Goal: Task Accomplishment & Management: Use online tool/utility

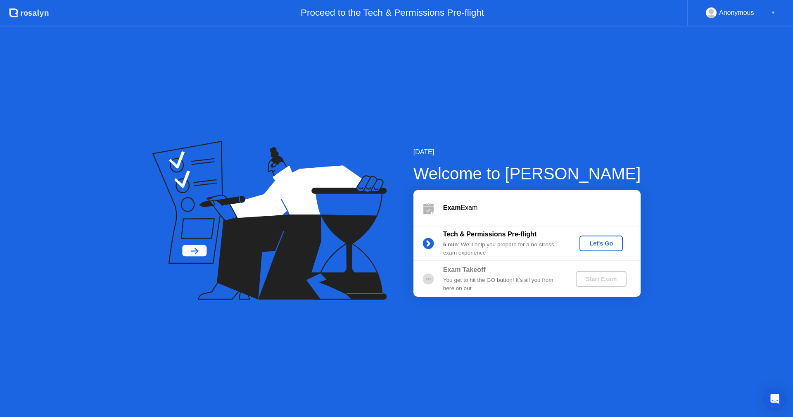
click at [612, 242] on div "Let's Go" at bounding box center [601, 243] width 37 height 7
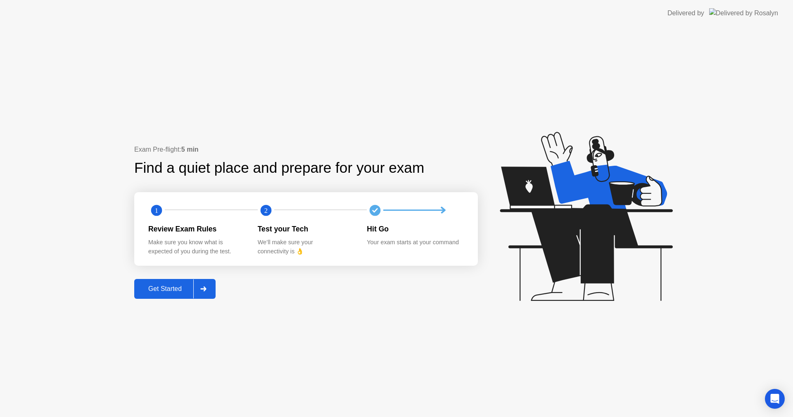
click at [178, 291] on div "Get Started" at bounding box center [165, 288] width 57 height 7
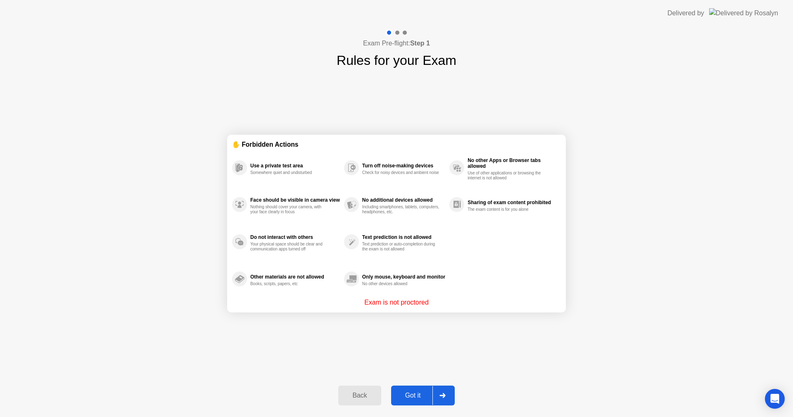
click at [411, 395] on div "Got it" at bounding box center [413, 395] width 39 height 7
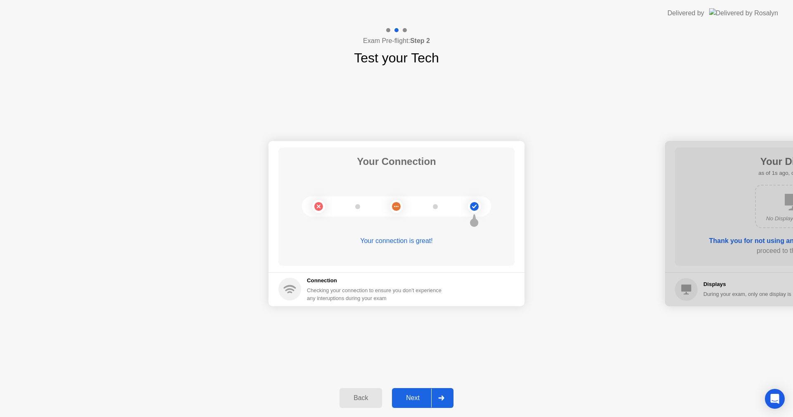
click at [413, 398] on div "Next" at bounding box center [412, 397] width 37 height 7
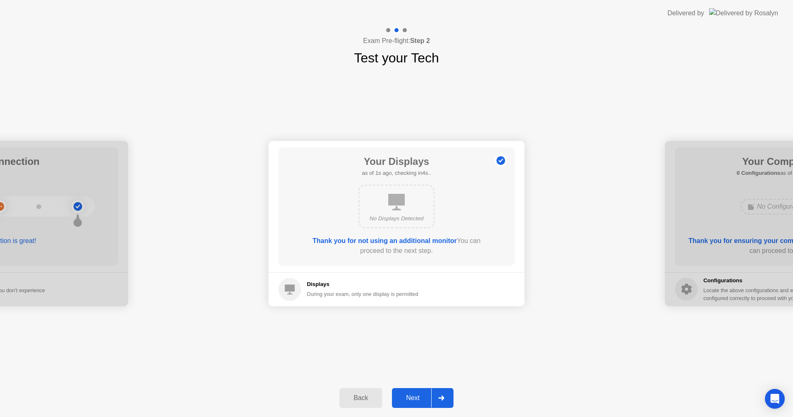
click at [413, 398] on div "Next" at bounding box center [412, 397] width 37 height 7
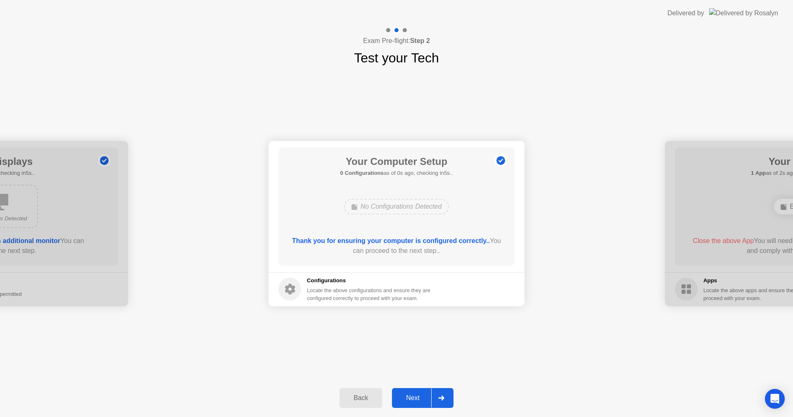
click at [413, 398] on div "Next" at bounding box center [412, 397] width 37 height 7
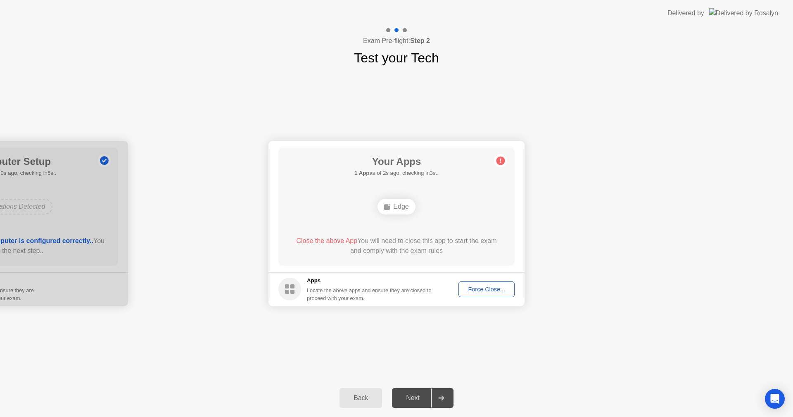
click at [494, 291] on div "Force Close..." at bounding box center [486, 289] width 50 height 7
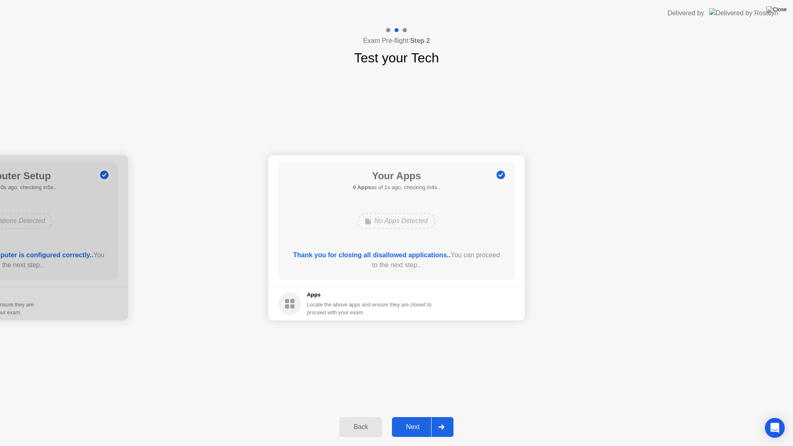
click at [423, 416] on div "Next" at bounding box center [412, 426] width 37 height 7
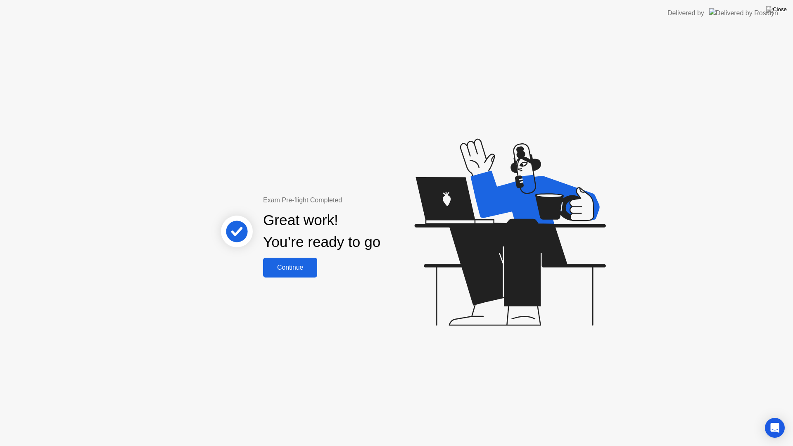
click at [300, 271] on div "Continue" at bounding box center [290, 267] width 49 height 7
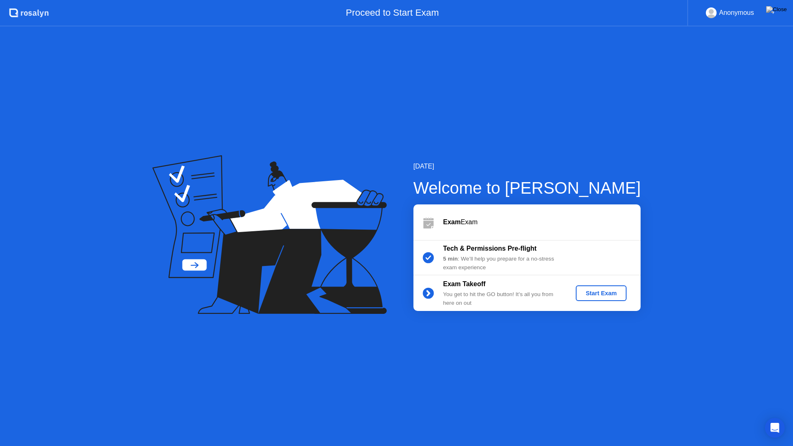
click at [600, 290] on div "Start Exam" at bounding box center [601, 293] width 44 height 7
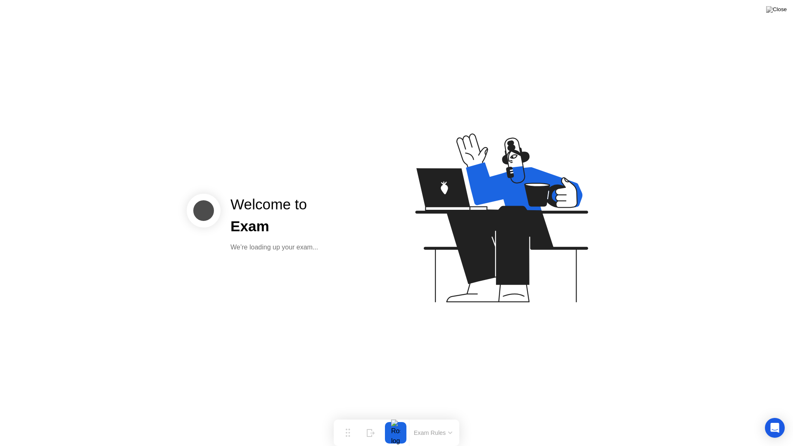
click at [406, 287] on icon at bounding box center [499, 221] width 213 height 211
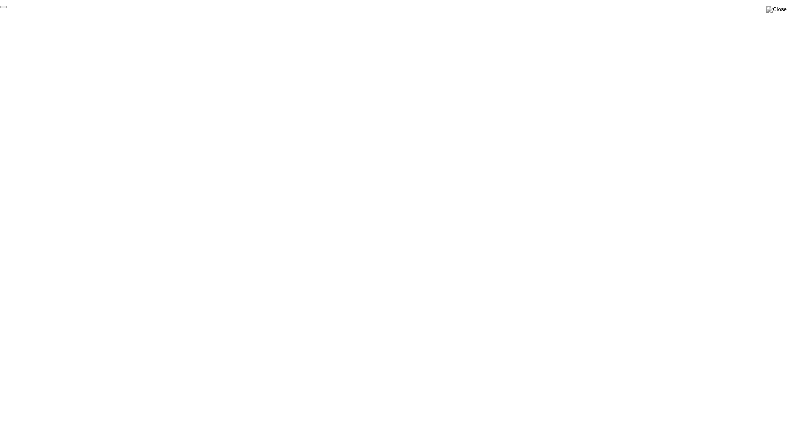
click div "End Proctoring Session"
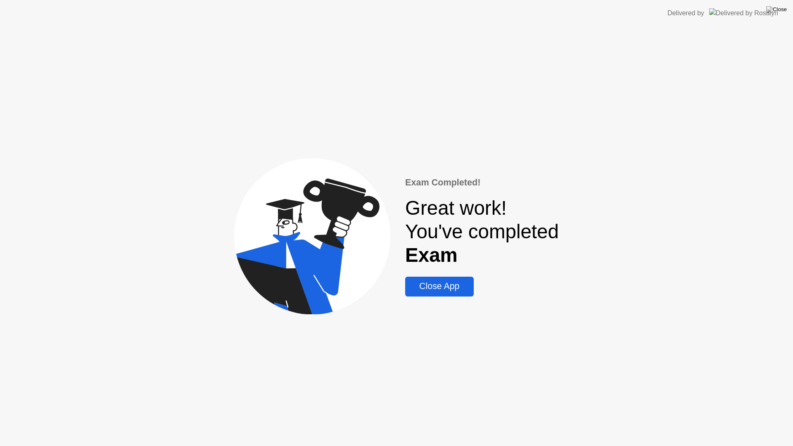
click at [444, 289] on div "Close App" at bounding box center [439, 286] width 63 height 10
